Goal: Task Accomplishment & Management: Complete application form

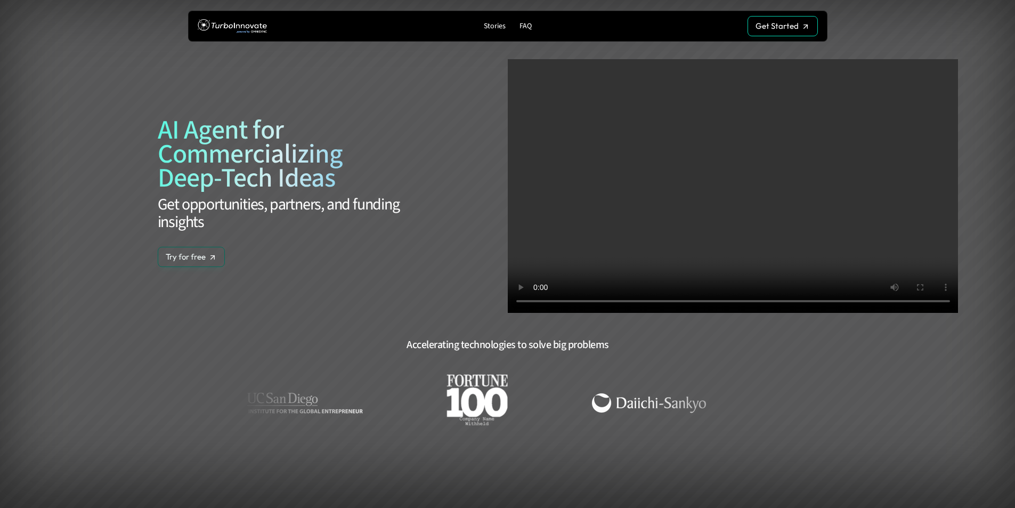
click at [257, 26] on img at bounding box center [232, 27] width 69 height 20
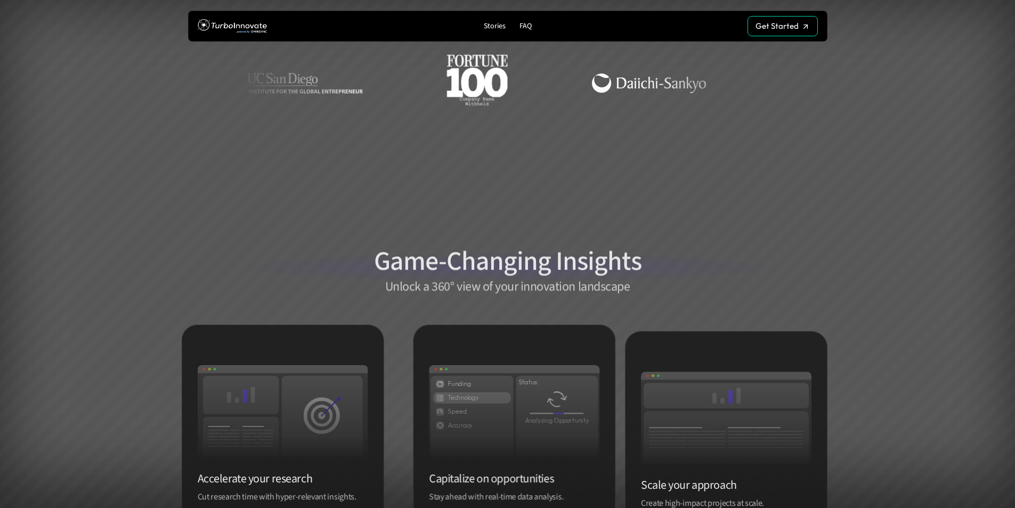
scroll to position [693, 0]
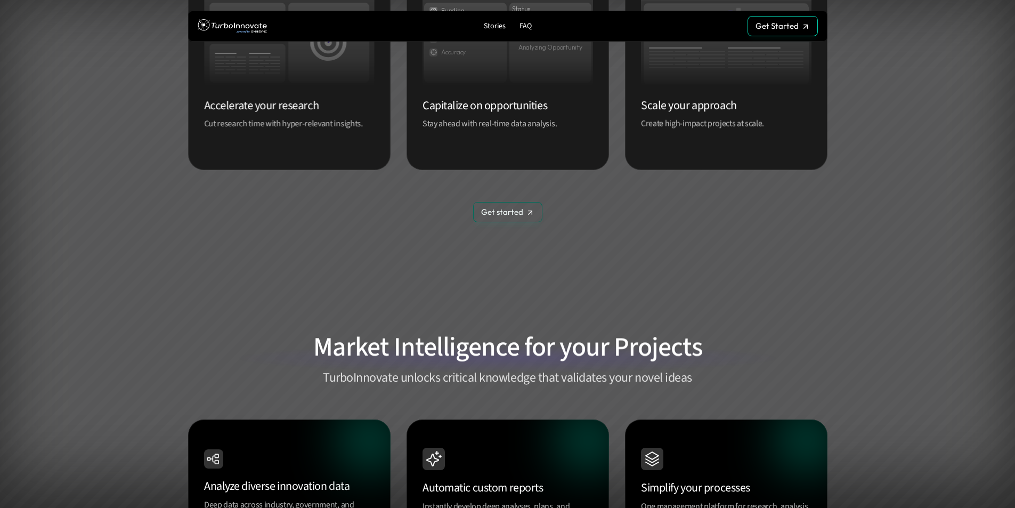
click at [512, 214] on p "Get started" at bounding box center [502, 212] width 42 height 10
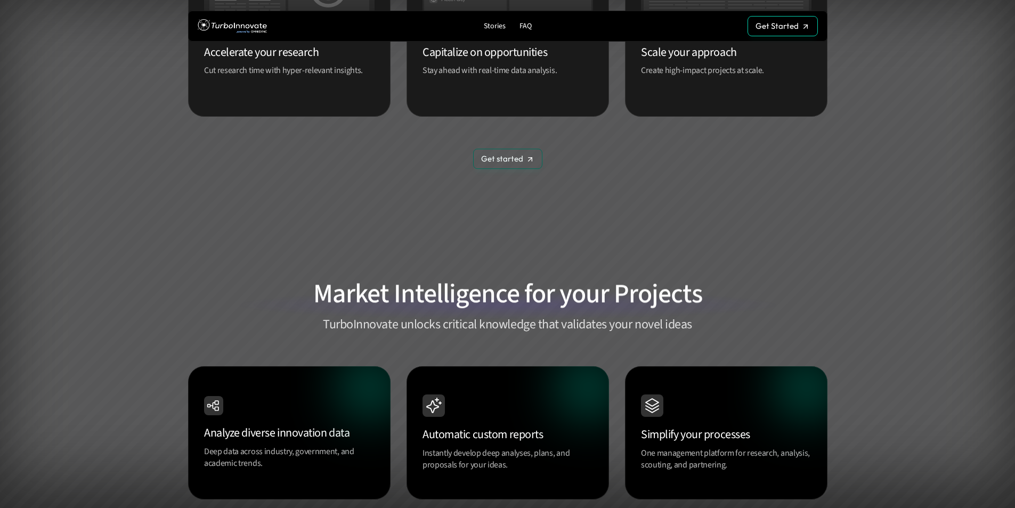
scroll to position [1385, 0]
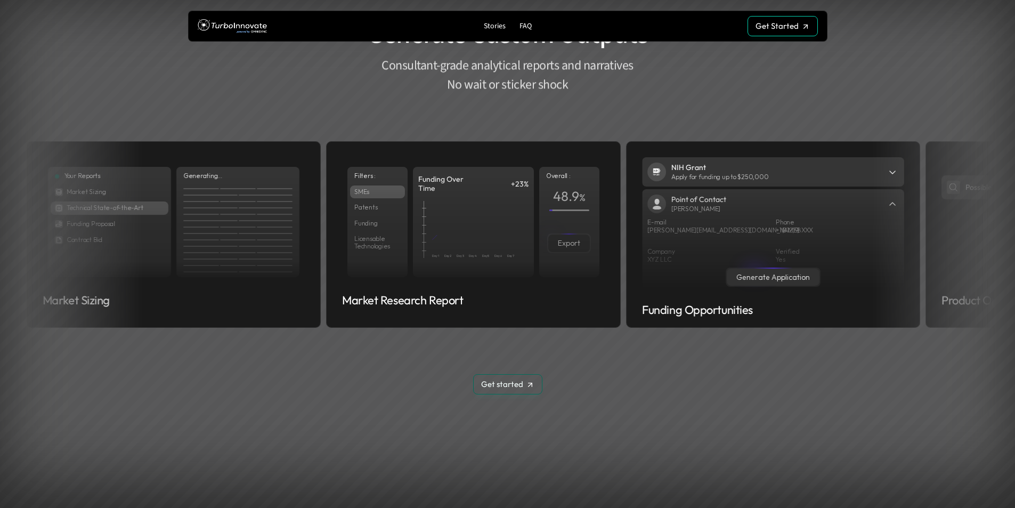
click at [508, 379] on p "Get started" at bounding box center [502, 384] width 42 height 10
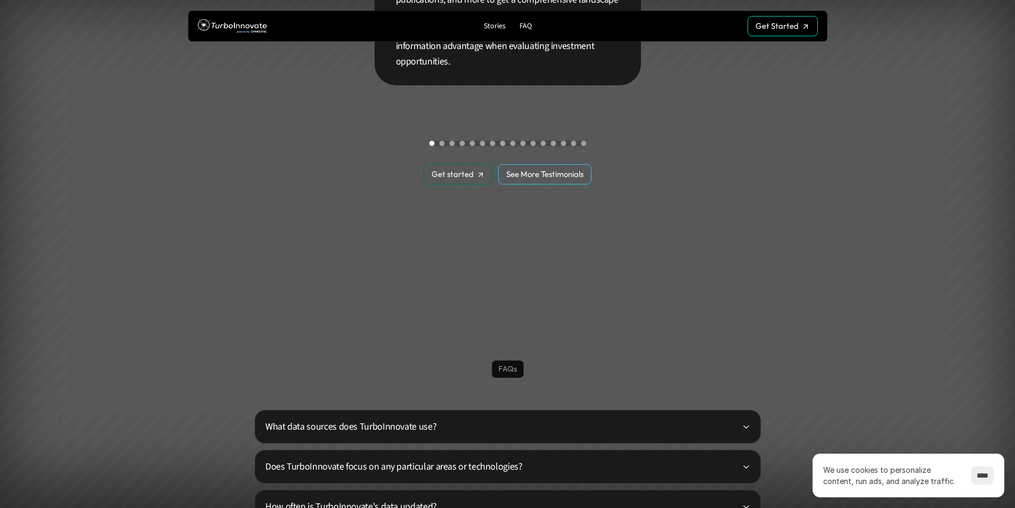
scroll to position [2269, 0]
